Goal: Information Seeking & Learning: Learn about a topic

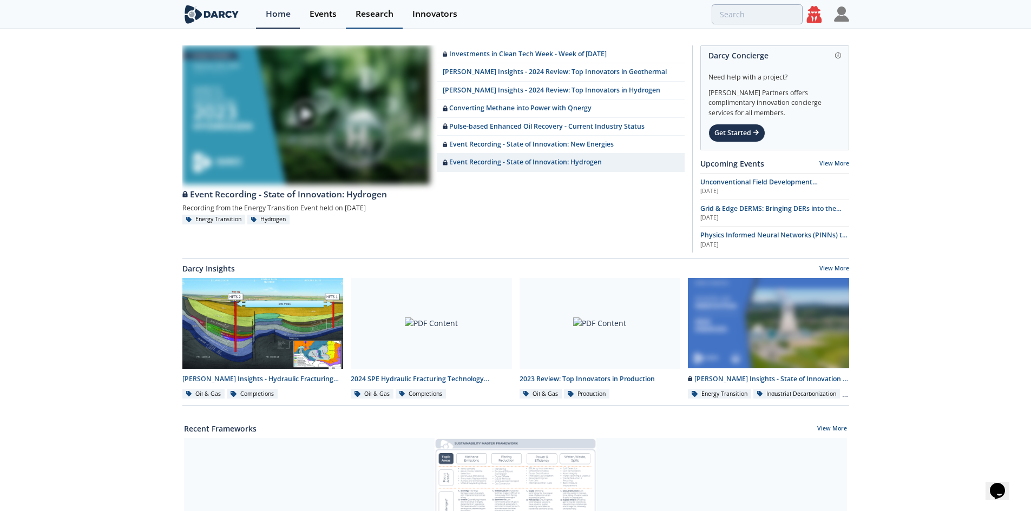
click at [371, 11] on div "Research" at bounding box center [375, 14] width 38 height 9
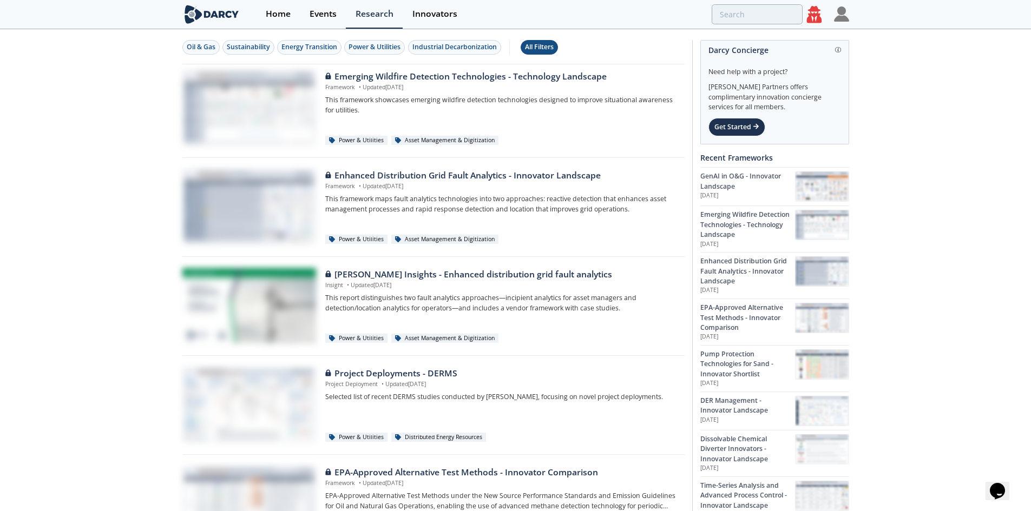
click at [536, 43] on div "All Filters" at bounding box center [539, 47] width 29 height 10
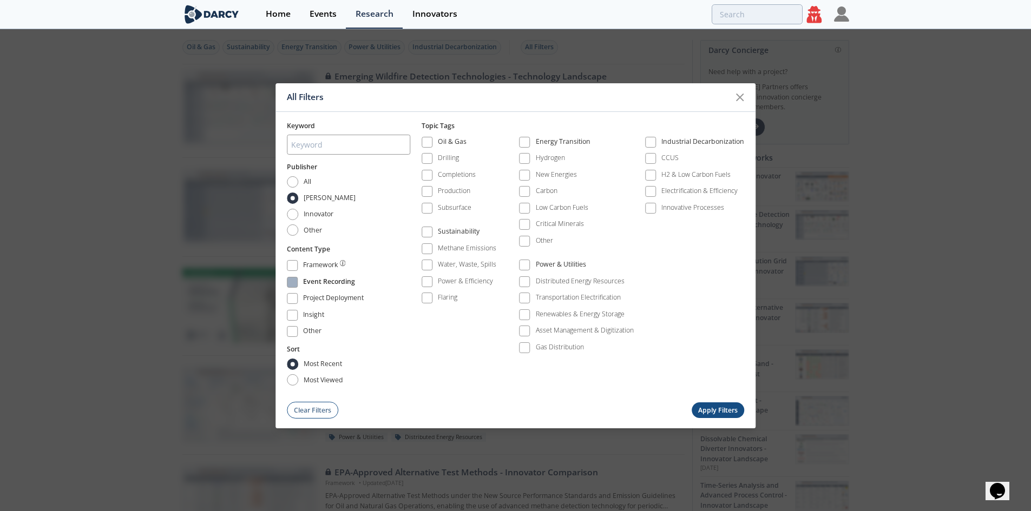
click at [310, 278] on div "Event Recording" at bounding box center [329, 283] width 52 height 13
click at [720, 406] on button "Apply Filters" at bounding box center [718, 411] width 53 height 16
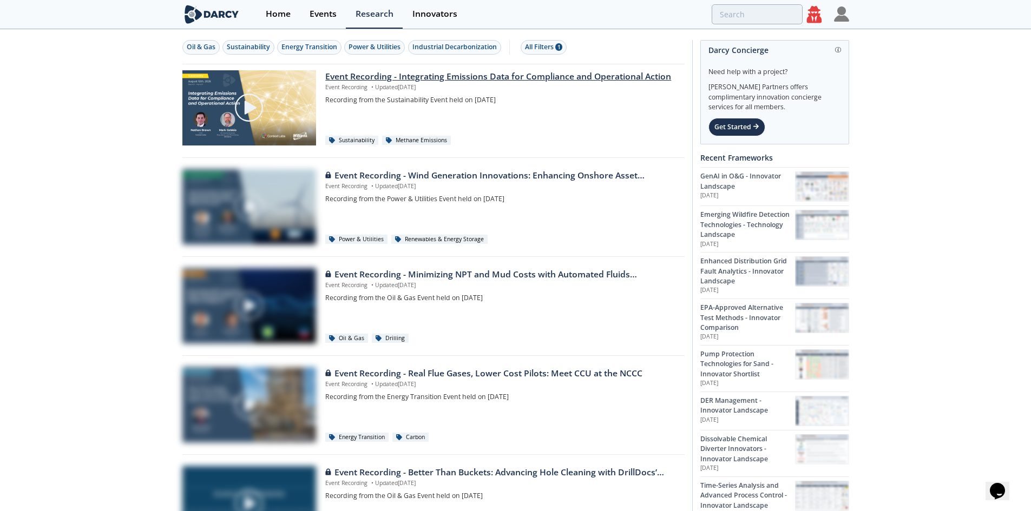
click at [455, 80] on div "Event Recording - Integrating Emissions Data for Compliance and Operational Act…" at bounding box center [500, 76] width 351 height 13
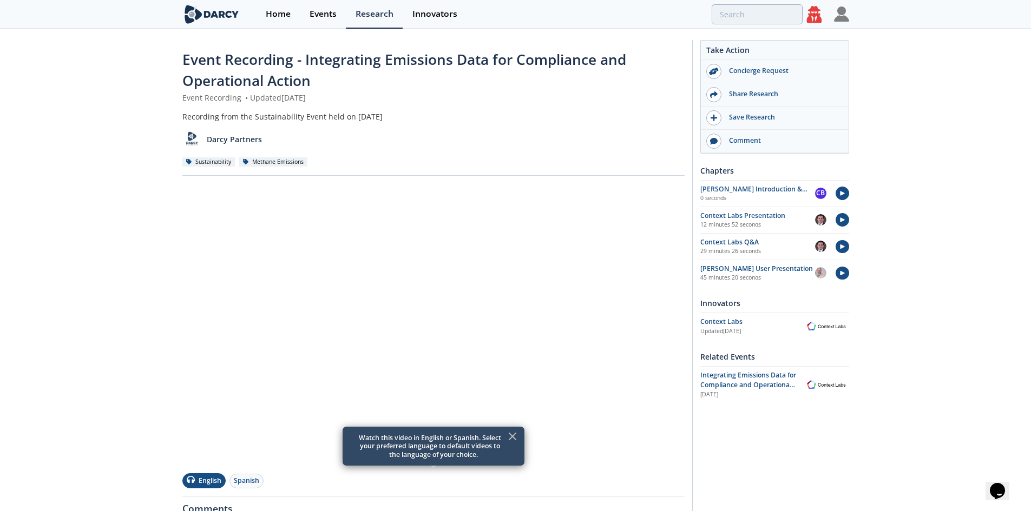
click at [839, 22] on div at bounding box center [841, 14] width 15 height 29
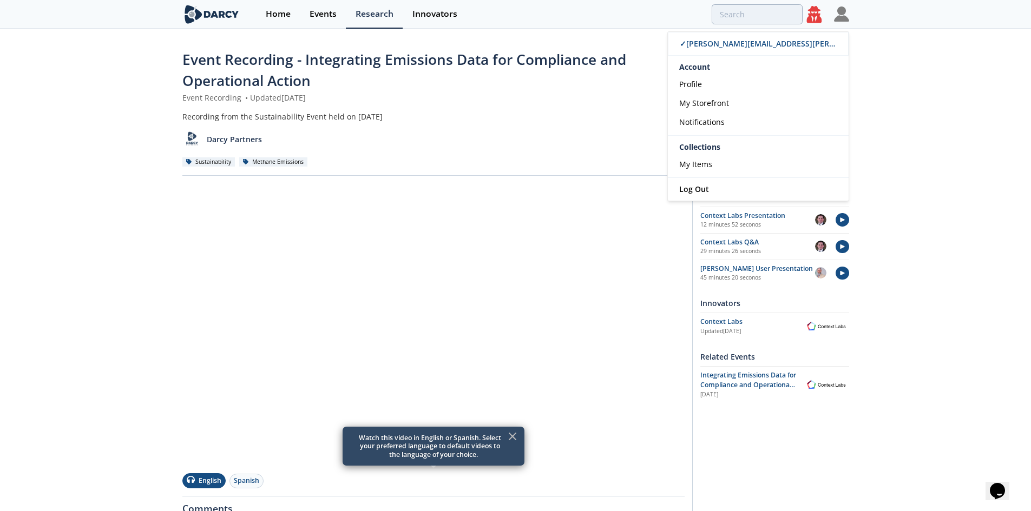
drag, startPoint x: 692, startPoint y: 48, endPoint x: 667, endPoint y: 53, distance: 25.4
click at [692, 48] on span "✓ [EMAIL_ADDRESS][PERSON_NAME][DOMAIN_NAME]" at bounding box center [808, 43] width 256 height 10
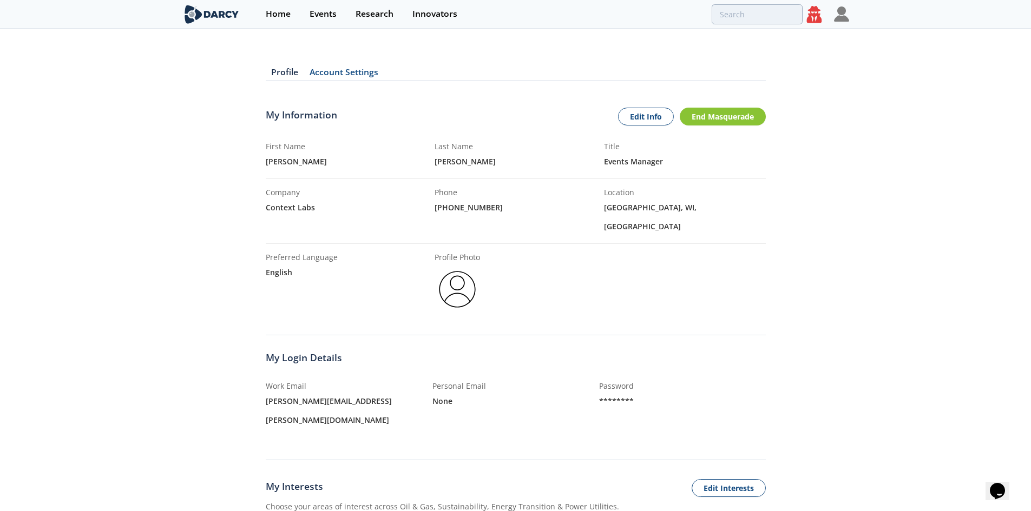
click at [317, 392] on div "[PERSON_NAME][EMAIL_ADDRESS][PERSON_NAME][DOMAIN_NAME]" at bounding box center [349, 411] width 167 height 38
copy div "[PERSON_NAME][EMAIL_ADDRESS][PERSON_NAME][DOMAIN_NAME]"
click at [333, 18] on div "Events" at bounding box center [323, 14] width 27 height 9
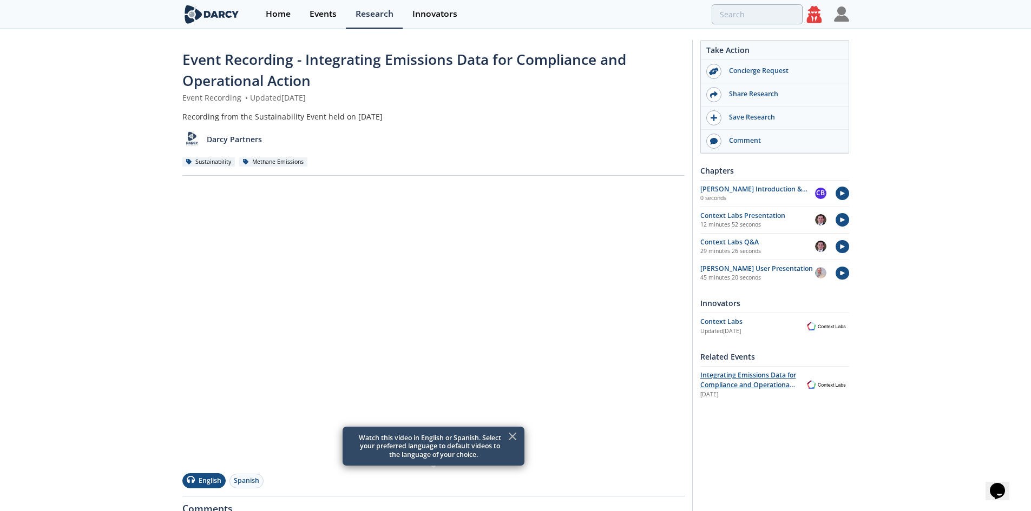
click at [728, 372] on span "Integrating Emissions Data for Compliance and Operational Action" at bounding box center [748, 385] width 96 height 29
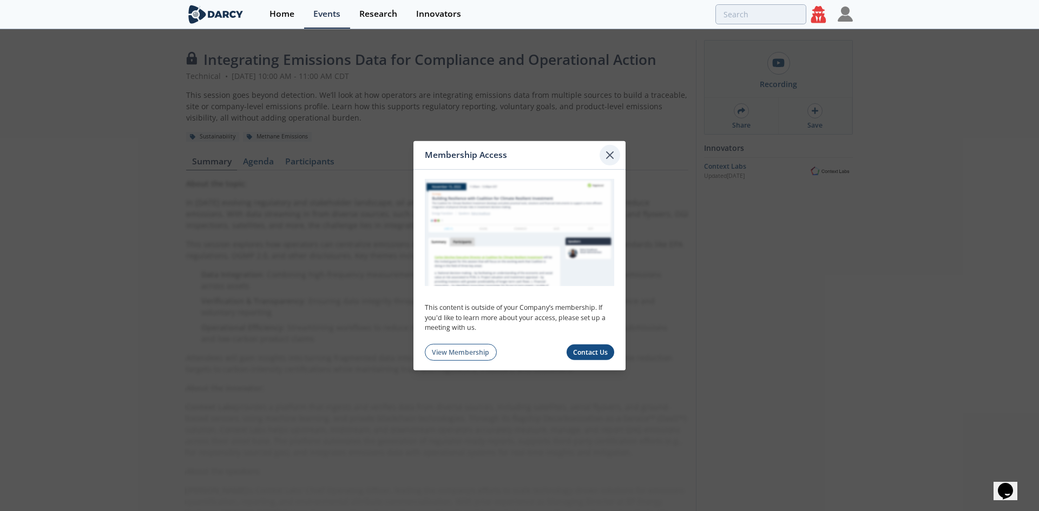
click at [609, 153] on icon at bounding box center [610, 155] width 6 height 6
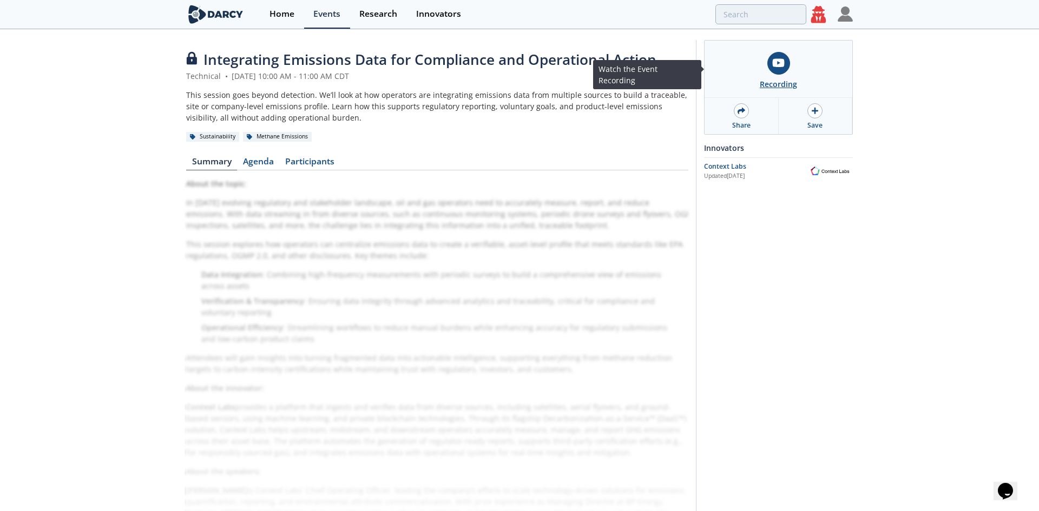
click at [769, 75] on link "Recording" at bounding box center [779, 69] width 148 height 57
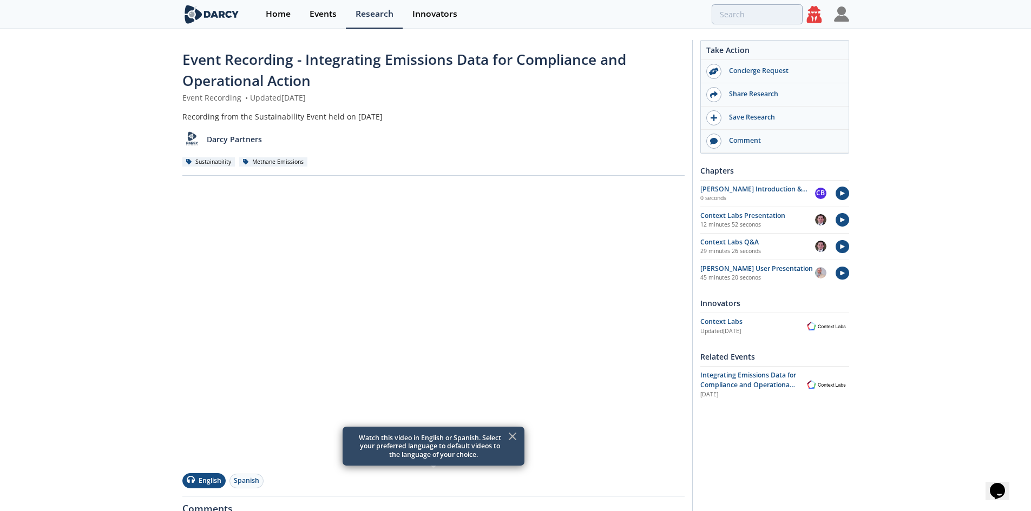
click at [516, 436] on icon at bounding box center [512, 436] width 13 height 13
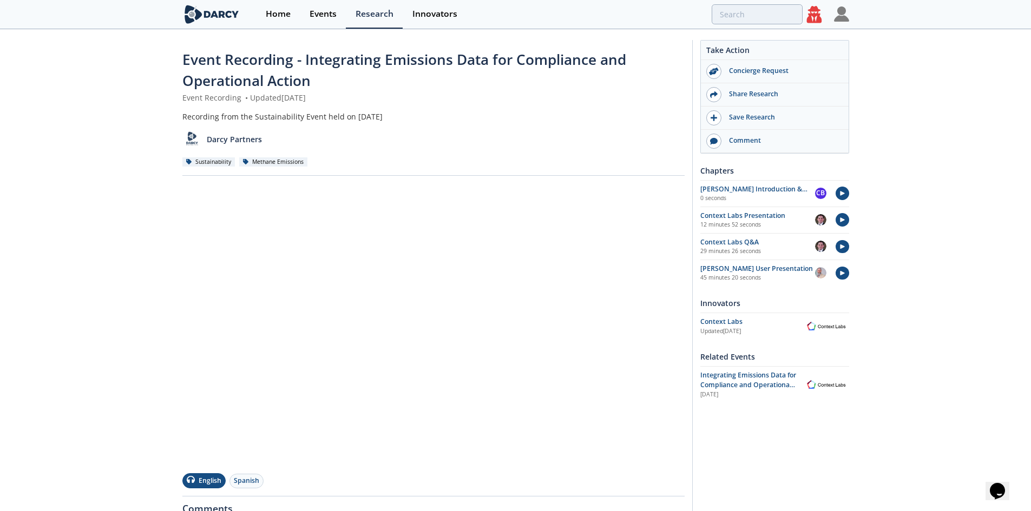
click at [102, 359] on div "Event Recording - Integrating Emissions Data for Compliance and Operational Act…" at bounding box center [515, 380] width 1031 height 700
click at [729, 317] on div "Context Labs" at bounding box center [751, 322] width 103 height 10
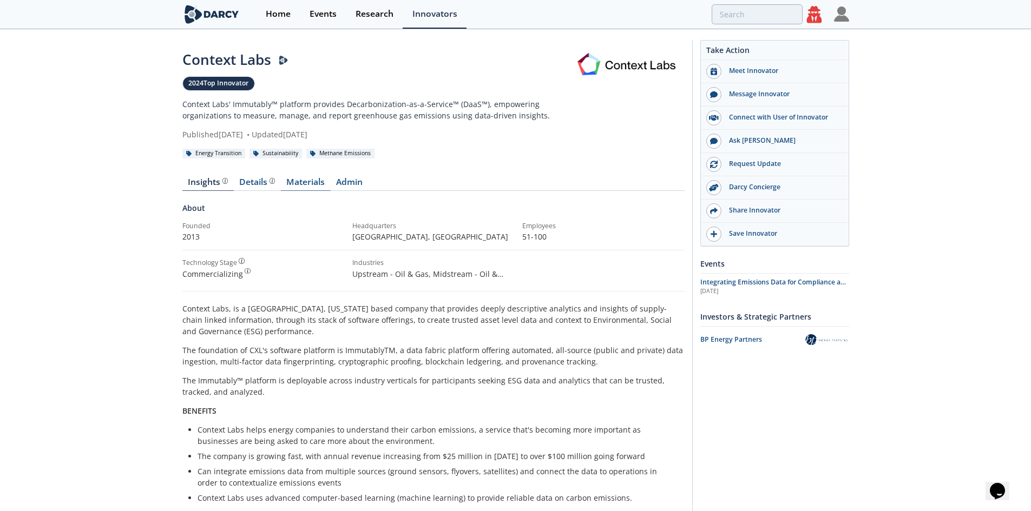
click at [308, 183] on link "Materials" at bounding box center [306, 184] width 50 height 13
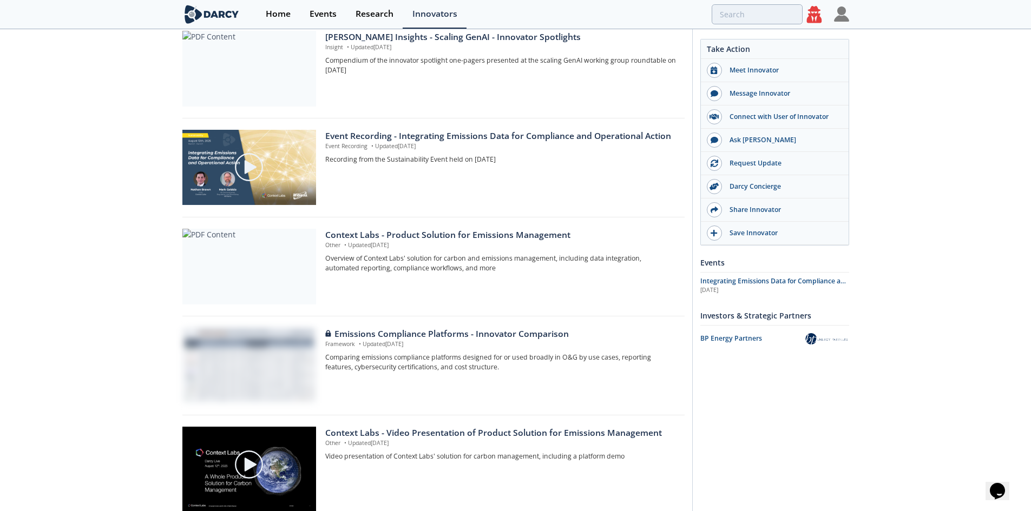
scroll to position [162, 0]
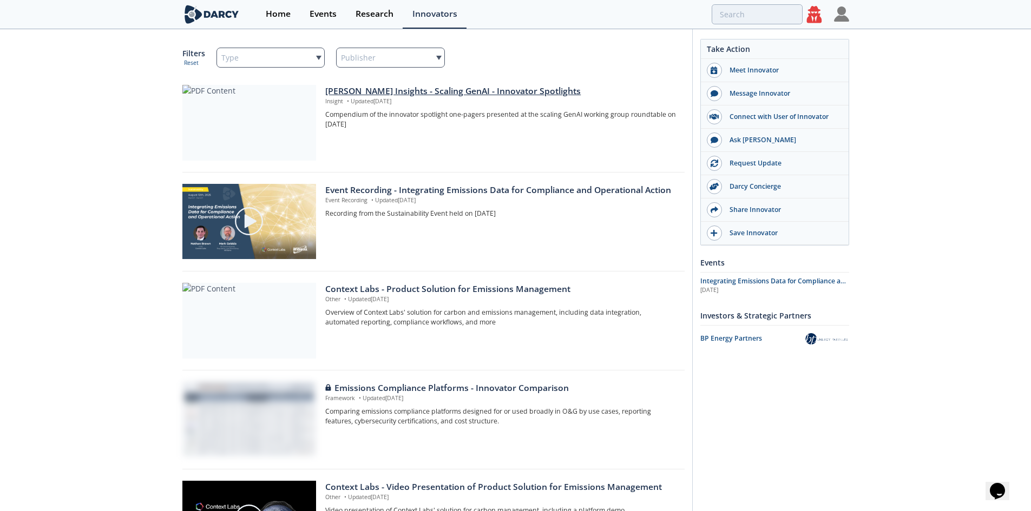
click at [365, 94] on div "[PERSON_NAME] Insights - Scaling GenAI - Innovator Spotlights" at bounding box center [500, 91] width 351 height 13
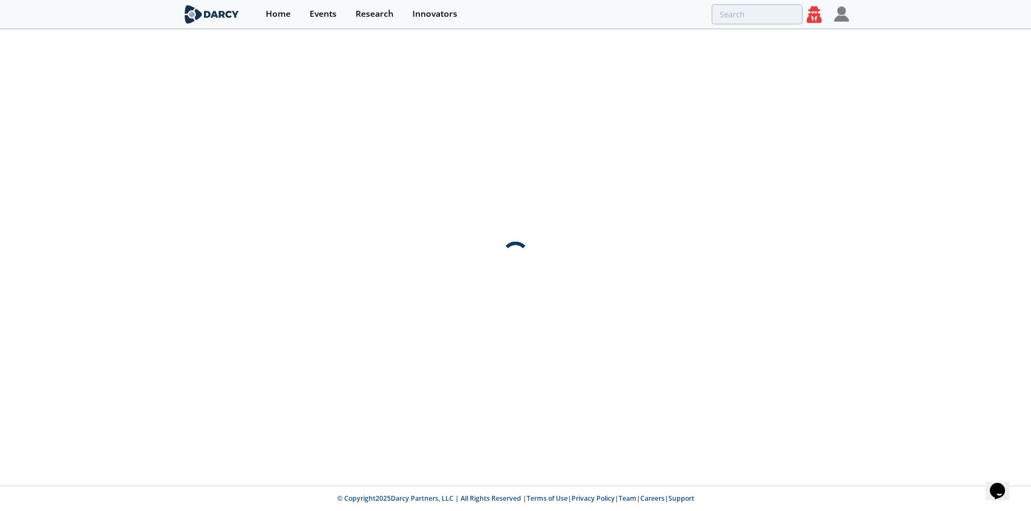
scroll to position [0, 0]
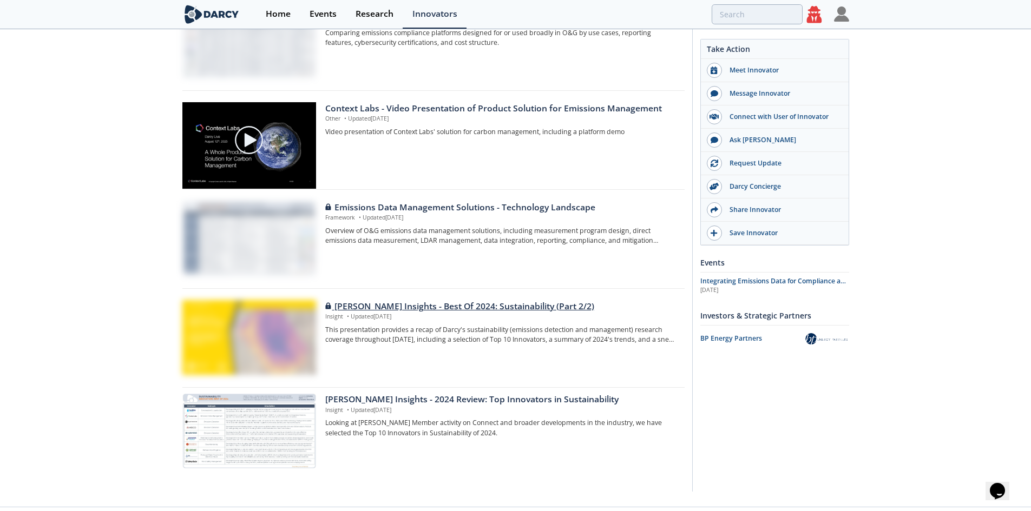
scroll to position [562, 0]
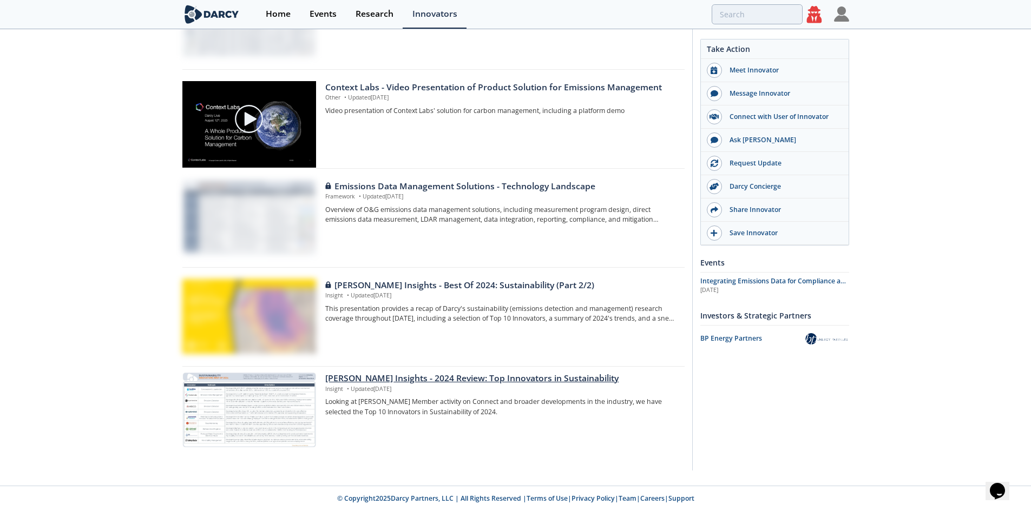
click at [400, 390] on p "Insight • Updated [DATE]" at bounding box center [500, 389] width 351 height 9
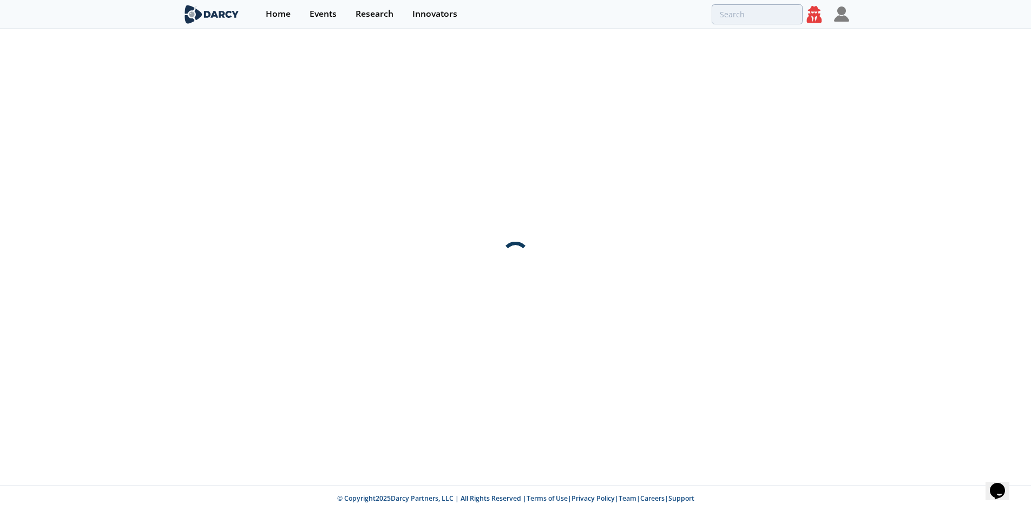
scroll to position [0, 0]
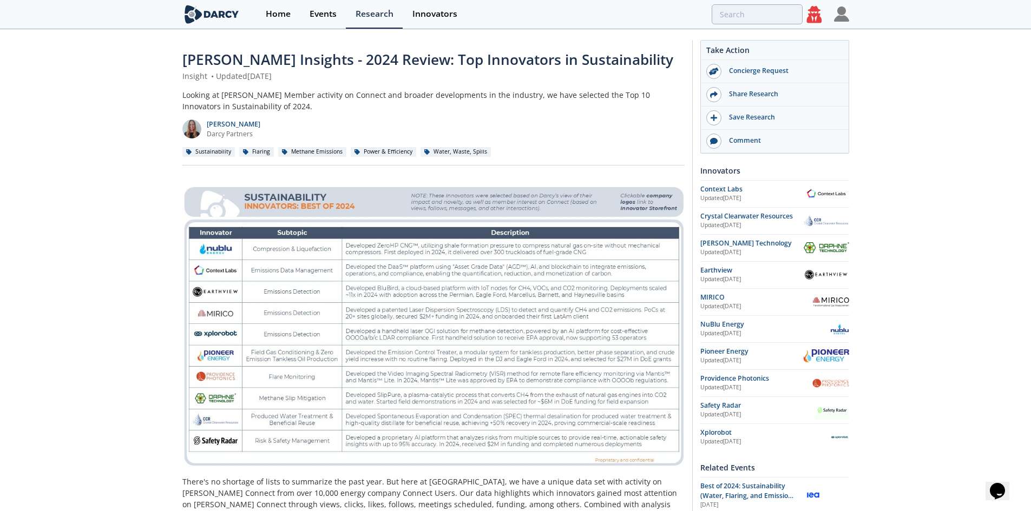
click at [196, 58] on span "[PERSON_NAME] Insights - 2024 Review: Top Innovators in Sustainability" at bounding box center [427, 59] width 491 height 19
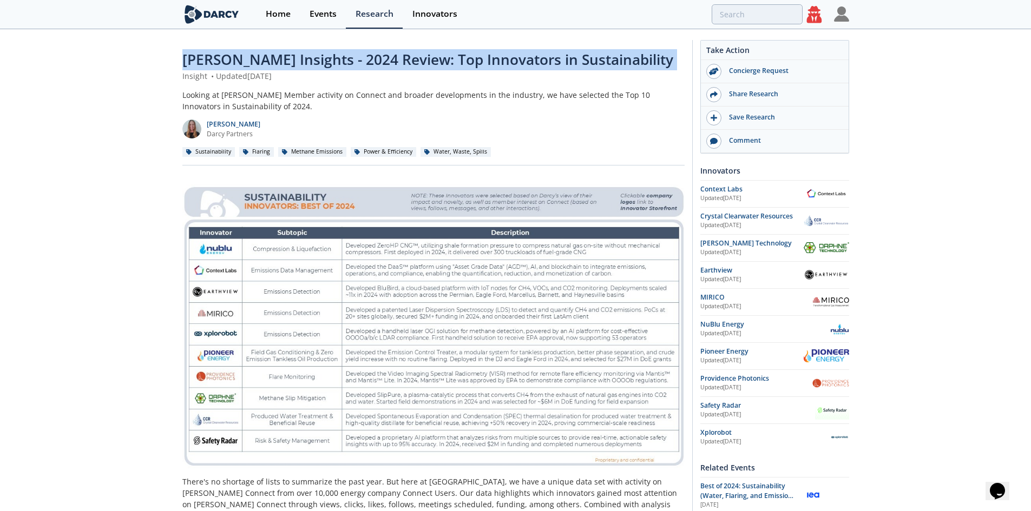
click at [196, 58] on span "[PERSON_NAME] Insights - 2024 Review: Top Innovators in Sustainability" at bounding box center [427, 59] width 491 height 19
copy div "[PERSON_NAME] Insights - 2024 Review: Top Innovators in Sustainability"
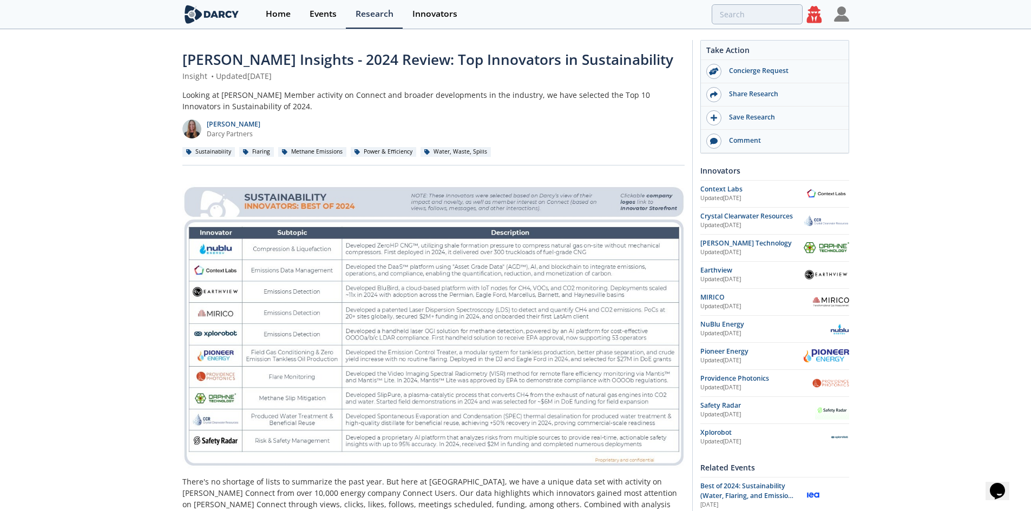
click at [329, 105] on div "Looking at [PERSON_NAME] Member activity on Connect and broader developments in…" at bounding box center [433, 100] width 502 height 23
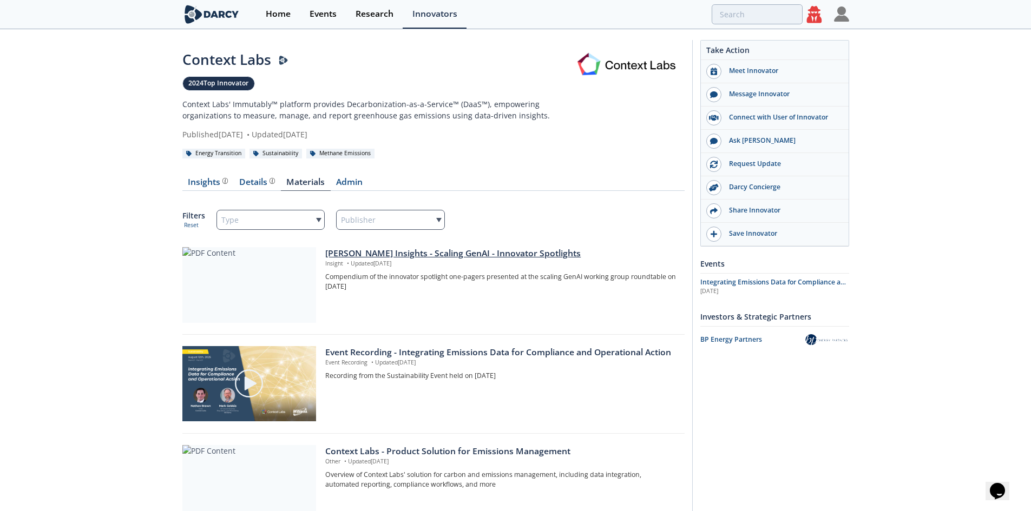
click at [387, 248] on div "[PERSON_NAME] Insights - Scaling GenAI - Innovator Spotlights" at bounding box center [500, 253] width 351 height 13
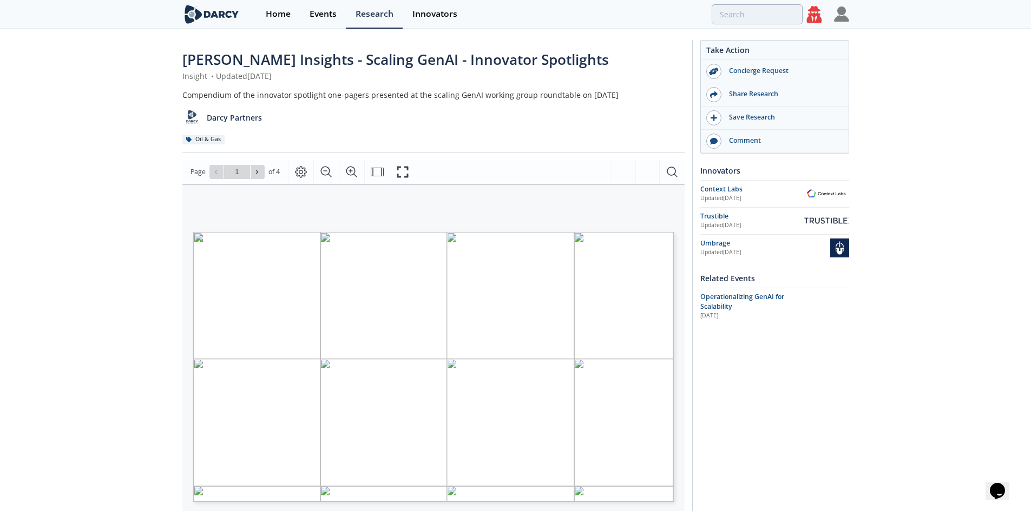
click at [224, 63] on span "[PERSON_NAME] Insights - Scaling GenAI - Innovator Spotlights" at bounding box center [395, 59] width 426 height 19
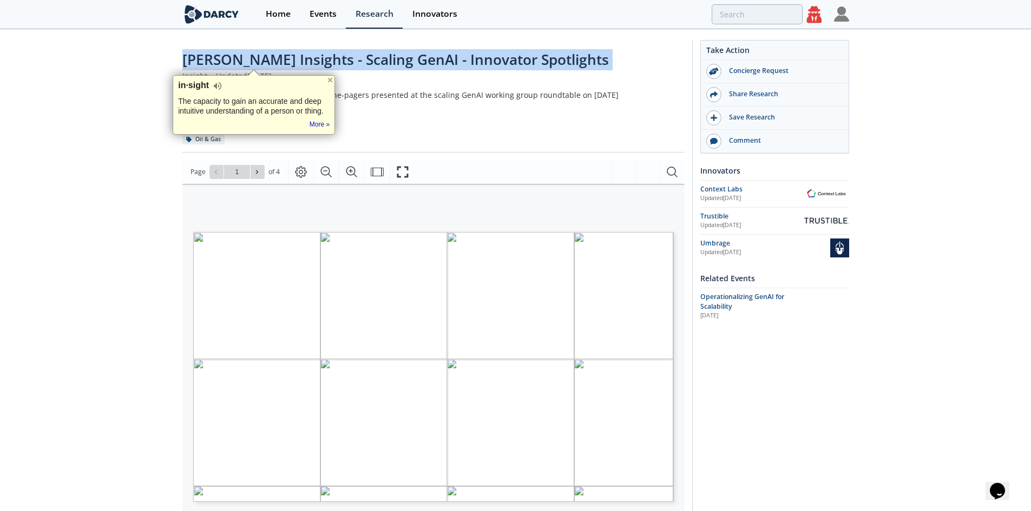
click at [224, 63] on span "[PERSON_NAME] Insights - Scaling GenAI - Innovator Spotlights" at bounding box center [395, 59] width 426 height 19
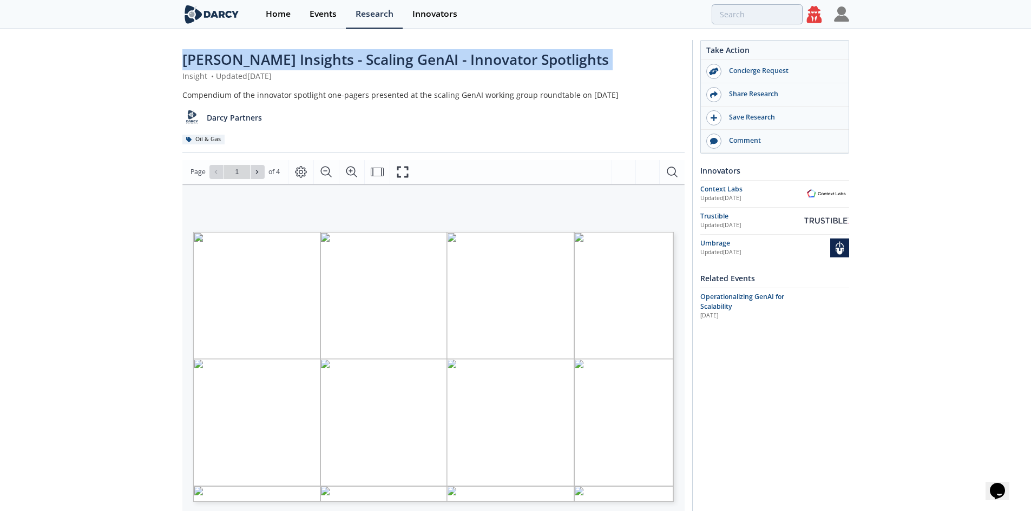
copy div "[PERSON_NAME] Insights - Scaling GenAI - Innovator Spotlights"
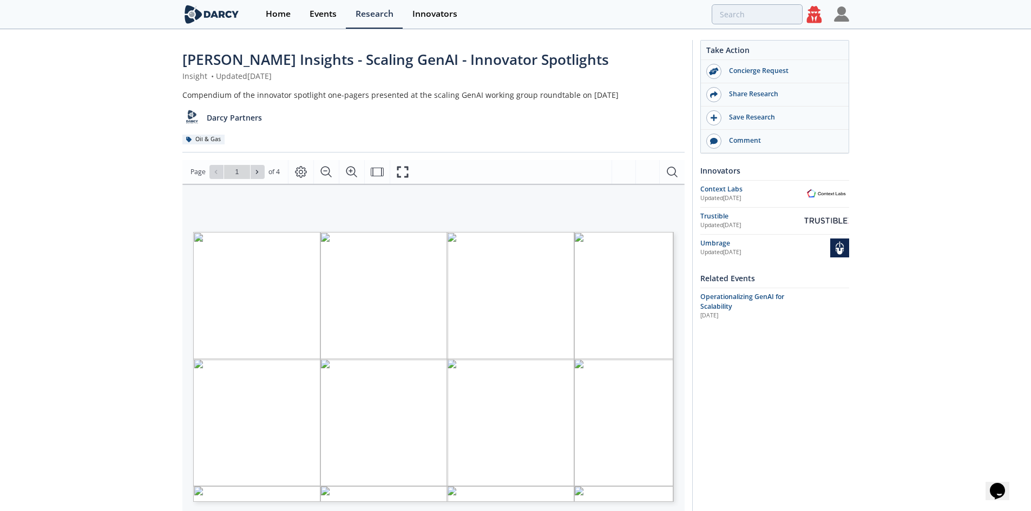
click at [446, 74] on div "Insight • Updated [DATE]" at bounding box center [433, 75] width 502 height 11
click at [418, 67] on span "[PERSON_NAME] Insights - Scaling GenAI - Innovator Spotlights" at bounding box center [395, 59] width 426 height 19
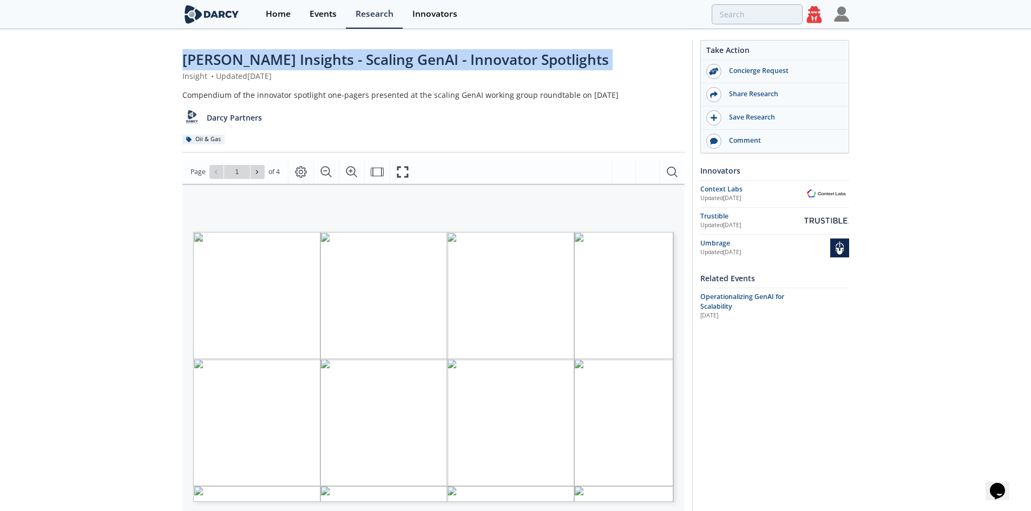
click at [418, 67] on span "[PERSON_NAME] Insights - Scaling GenAI - Innovator Spotlights" at bounding box center [395, 59] width 426 height 19
click at [594, 52] on div "[PERSON_NAME] Insights - Scaling GenAI - Innovator Spotlights" at bounding box center [433, 59] width 502 height 21
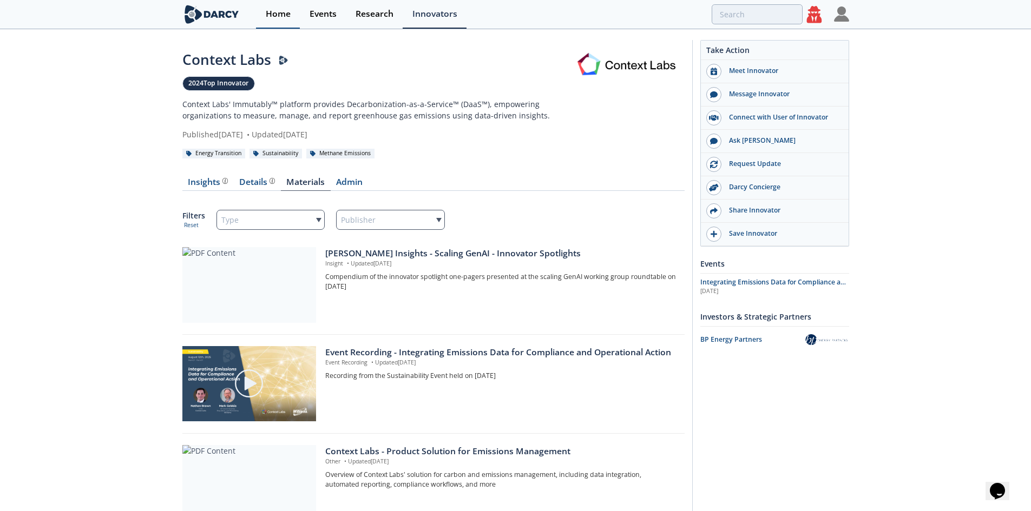
click at [260, 6] on link "Home" at bounding box center [278, 14] width 44 height 29
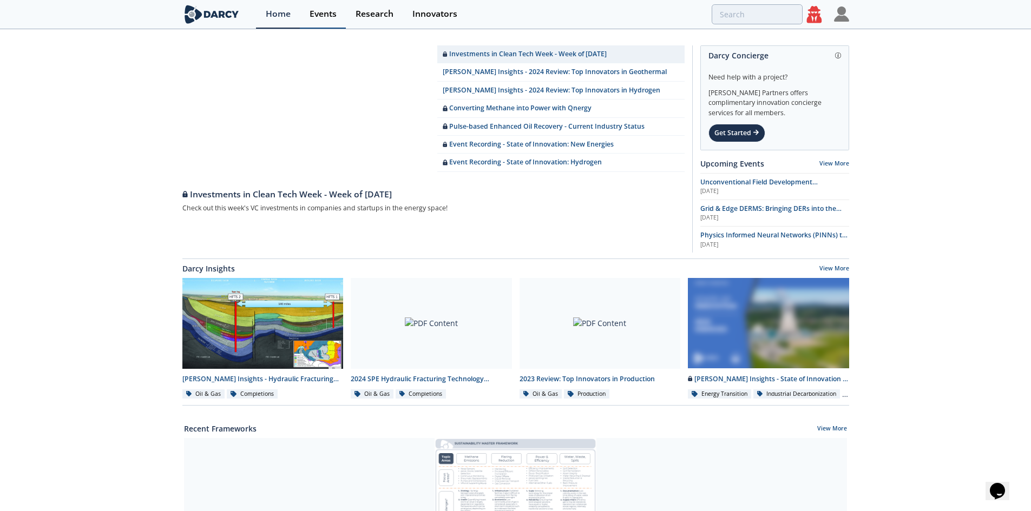
click at [334, 24] on link "Events" at bounding box center [323, 14] width 46 height 29
